Goal: Navigation & Orientation: Understand site structure

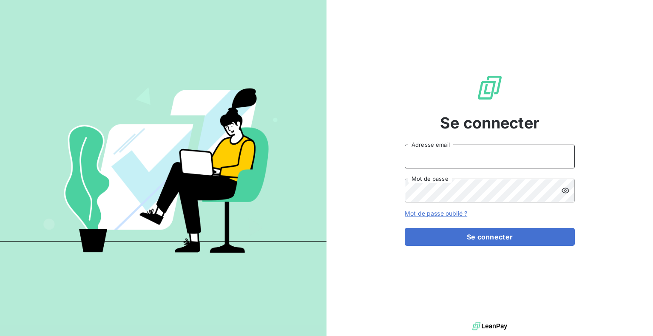
type input "[EMAIL_ADDRESS][DOMAIN_NAME]"
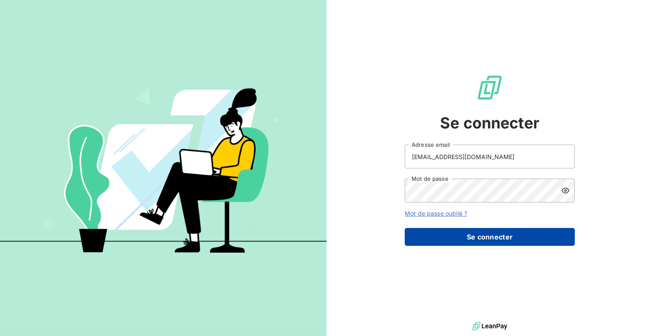
click at [441, 239] on button "Se connecter" at bounding box center [490, 237] width 170 height 18
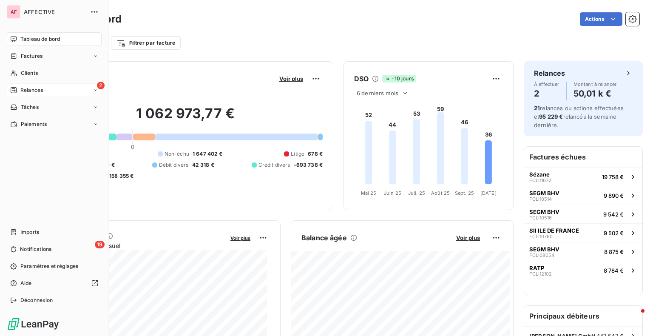
click at [23, 88] on span "Relances" at bounding box center [31, 90] width 23 height 8
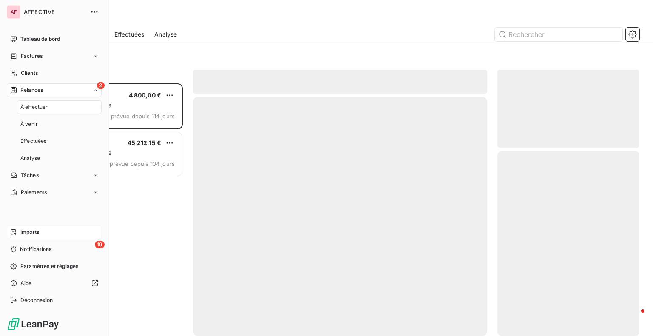
scroll to position [246, 135]
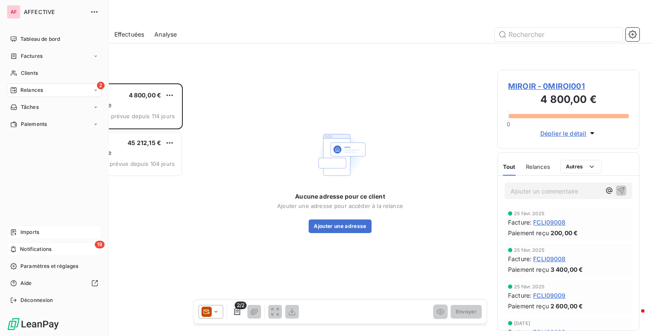
click at [27, 249] on span "Notifications" at bounding box center [35, 249] width 31 height 8
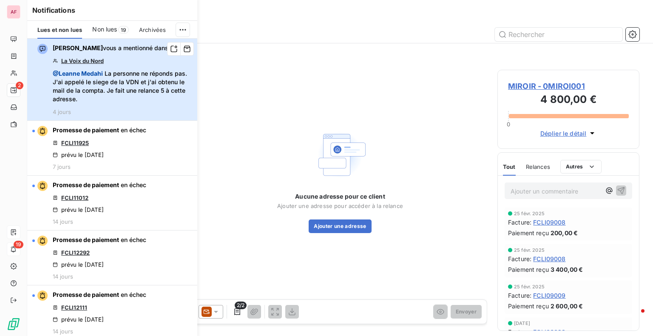
click at [98, 117] on button "[PERSON_NAME] vous a mentionné dans La Voix du Nord @ [PERSON_NAME] La personne…" at bounding box center [112, 80] width 170 height 82
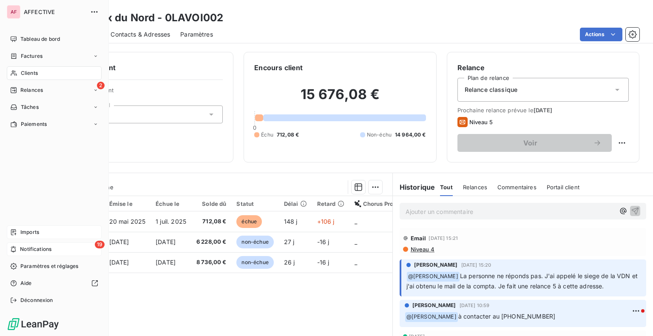
click at [6, 6] on div "AF AFFECTIVE Tableau de bord Factures Clients 2 Relances Tâches Paiements Impor…" at bounding box center [54, 168] width 109 height 336
click at [49, 270] on span "Paramètres et réglages" at bounding box center [49, 266] width 58 height 8
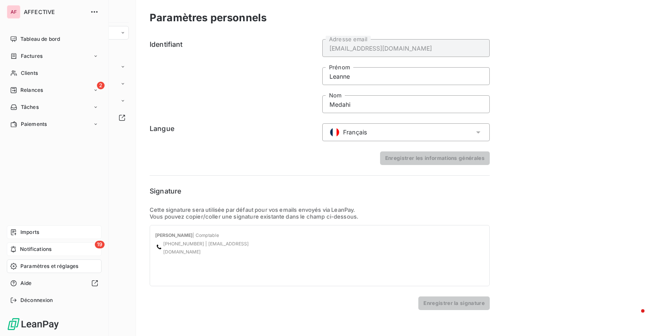
click at [37, 30] on div "AF AFFECTIVE Tableau de bord Factures Clients 2 Relances Tâches Paiements Impor…" at bounding box center [54, 168] width 109 height 336
click at [49, 49] on div "Factures" at bounding box center [54, 56] width 95 height 14
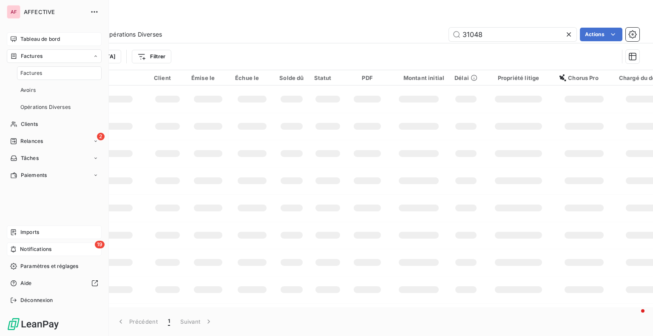
click at [40, 38] on span "Tableau de bord" at bounding box center [40, 39] width 40 height 8
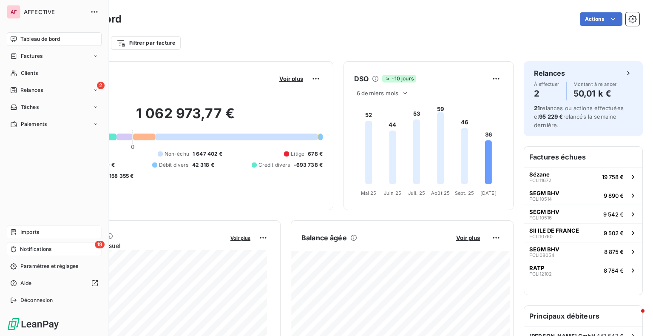
click at [16, 244] on div "19 Notifications" at bounding box center [54, 249] width 95 height 14
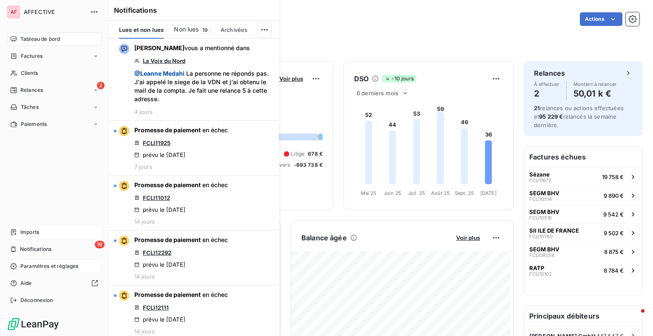
click at [24, 272] on div "Paramètres et réglages" at bounding box center [54, 266] width 95 height 14
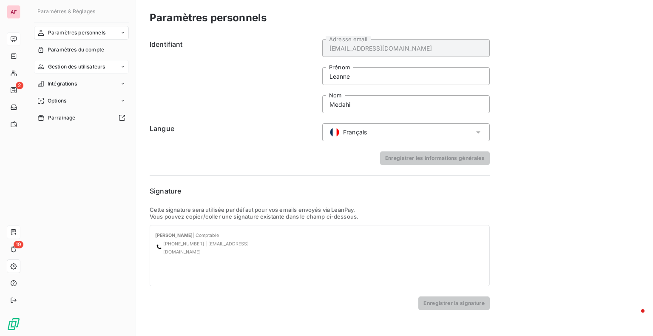
click at [105, 61] on div "Gestion des utilisateurs" at bounding box center [81, 67] width 95 height 14
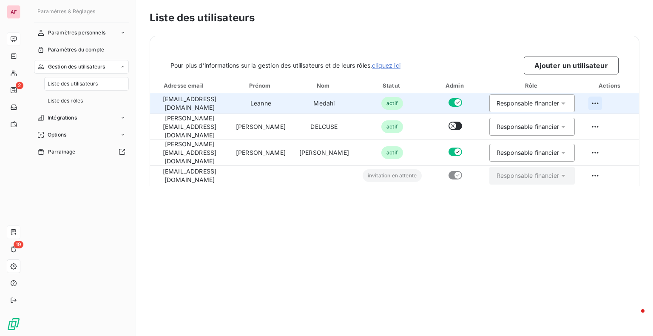
click at [595, 104] on html "AF 2 19 Paramètres & Réglages Paramètres personnels Paramètres du compte Gestio…" at bounding box center [326, 168] width 653 height 336
